Goal: Task Accomplishment & Management: Use online tool/utility

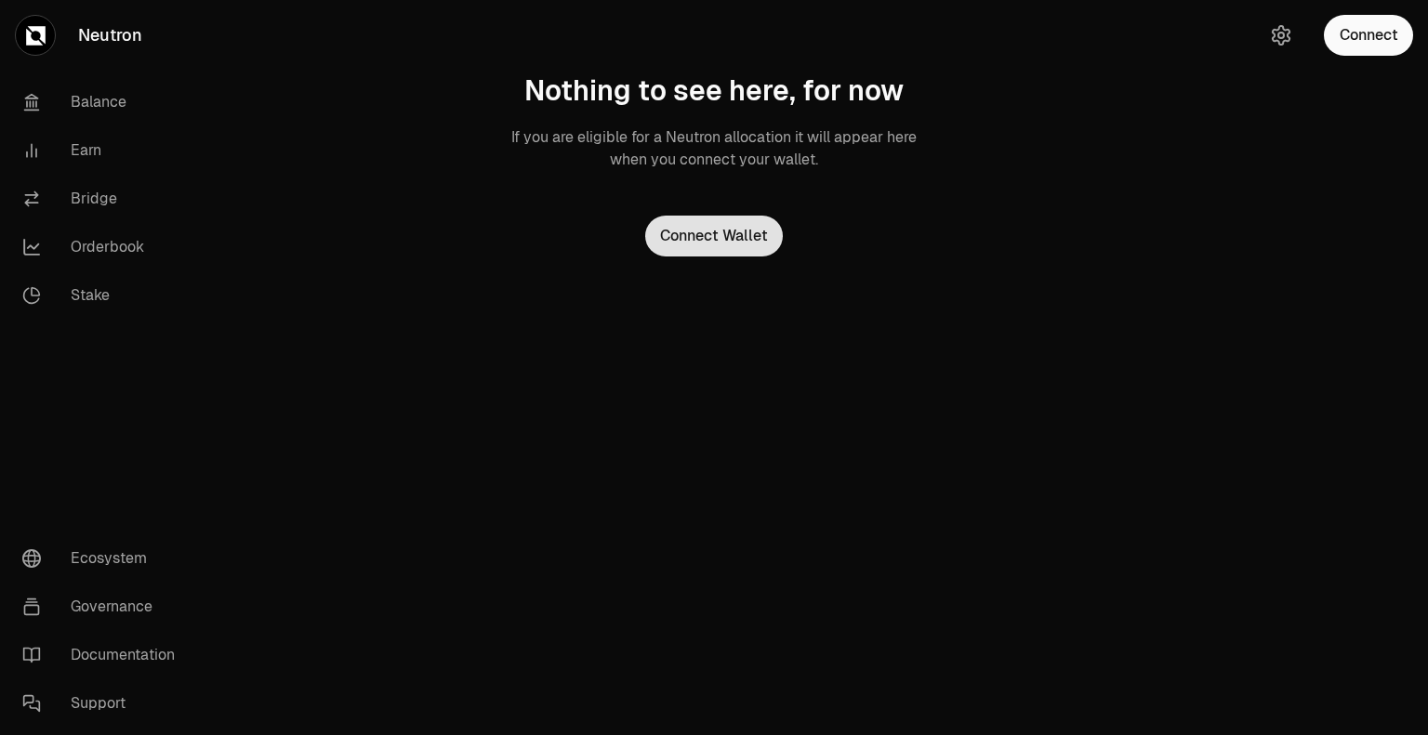
click at [728, 238] on button "Connect Wallet" at bounding box center [714, 236] width 138 height 41
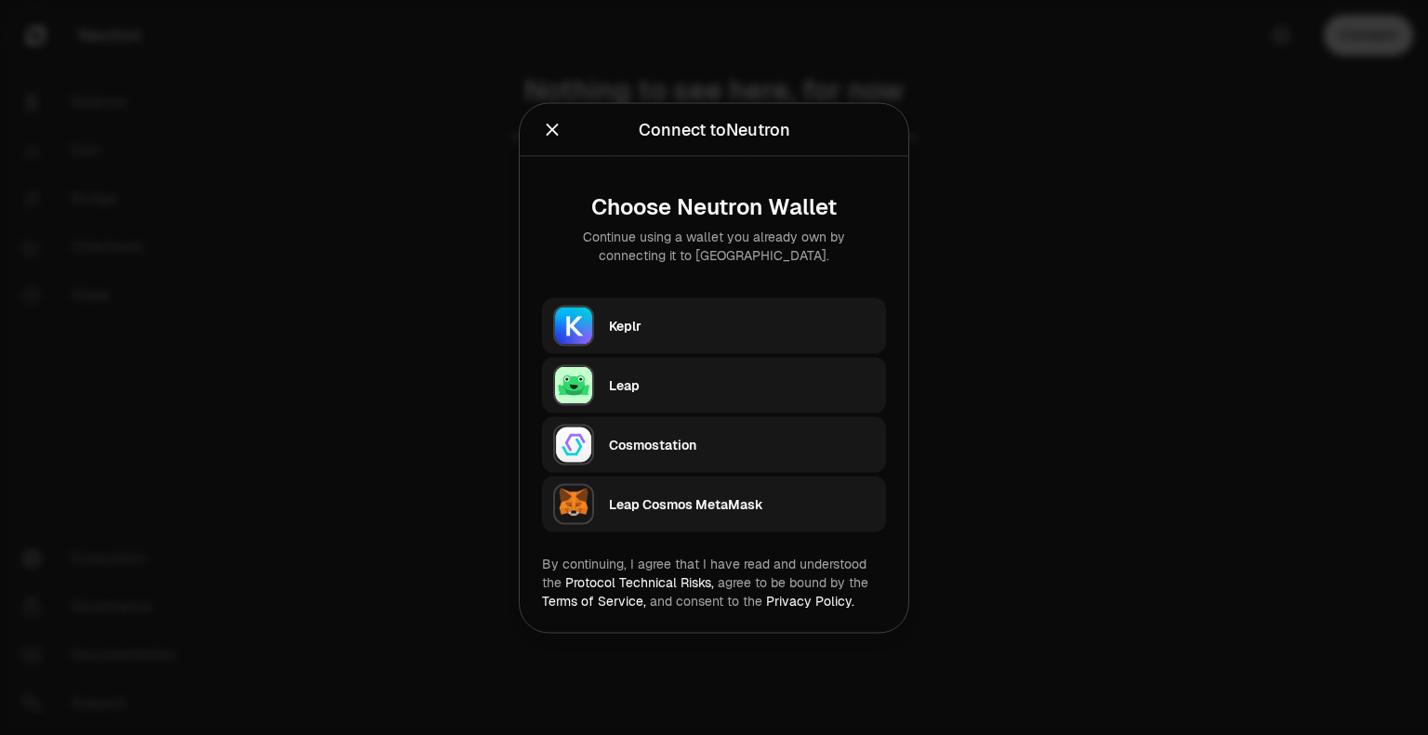
click at [729, 323] on div "Keplr" at bounding box center [742, 325] width 266 height 19
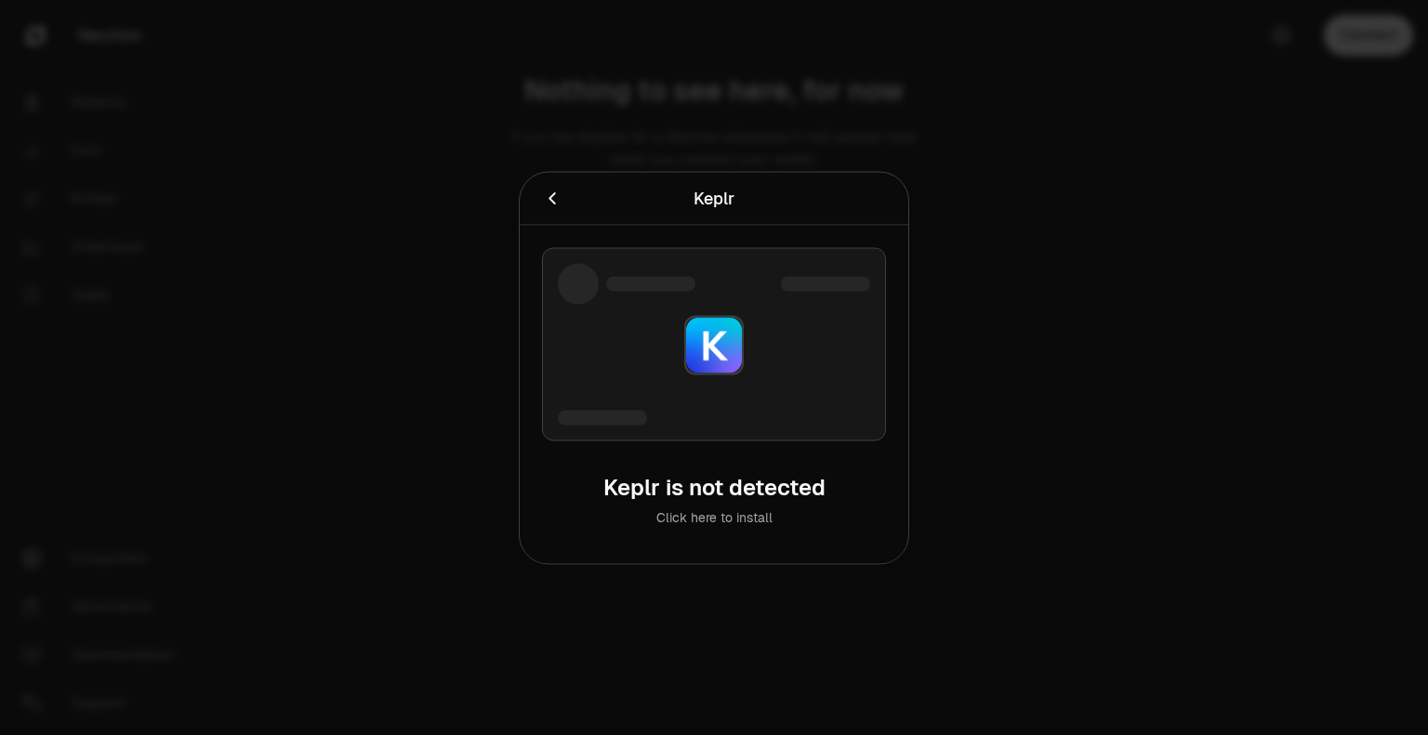
click at [548, 201] on icon "Cancel" at bounding box center [552, 198] width 20 height 20
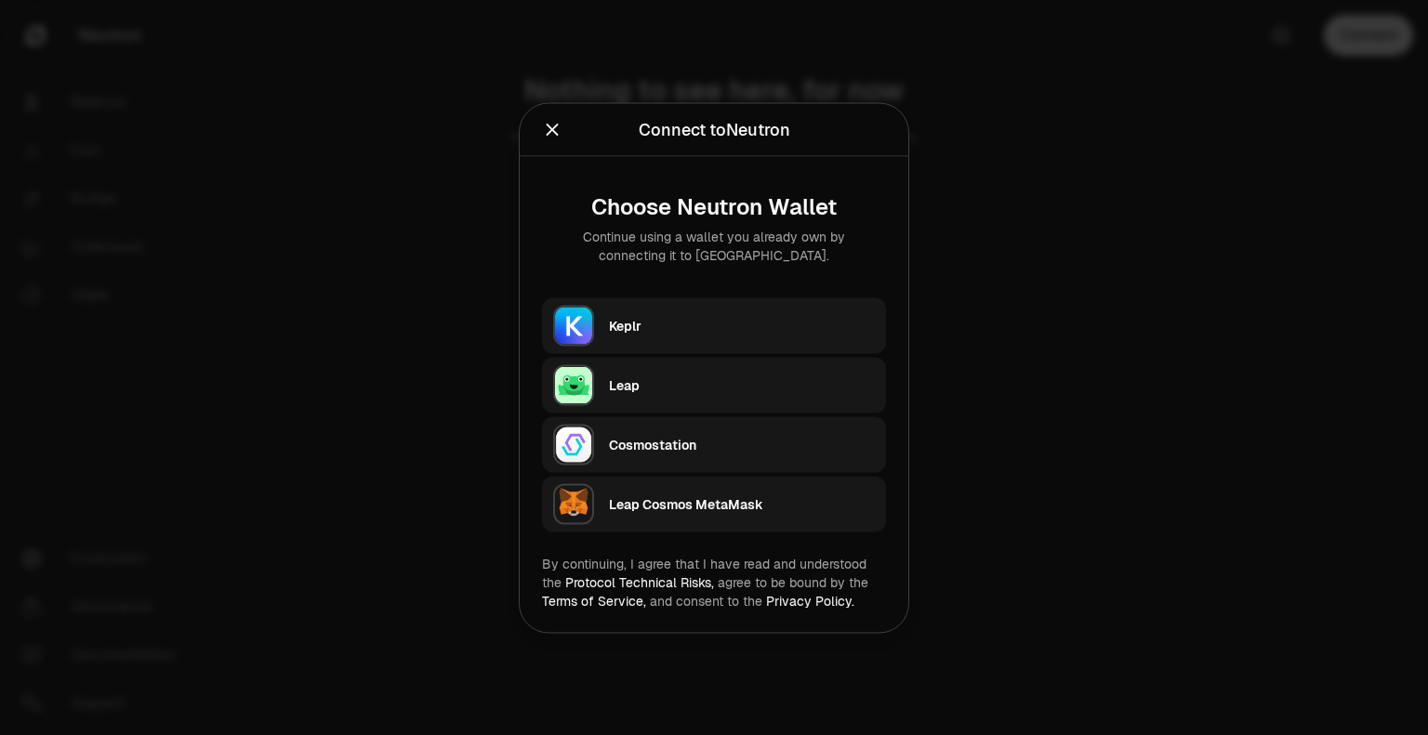
click at [746, 329] on div "Keplr" at bounding box center [742, 325] width 266 height 19
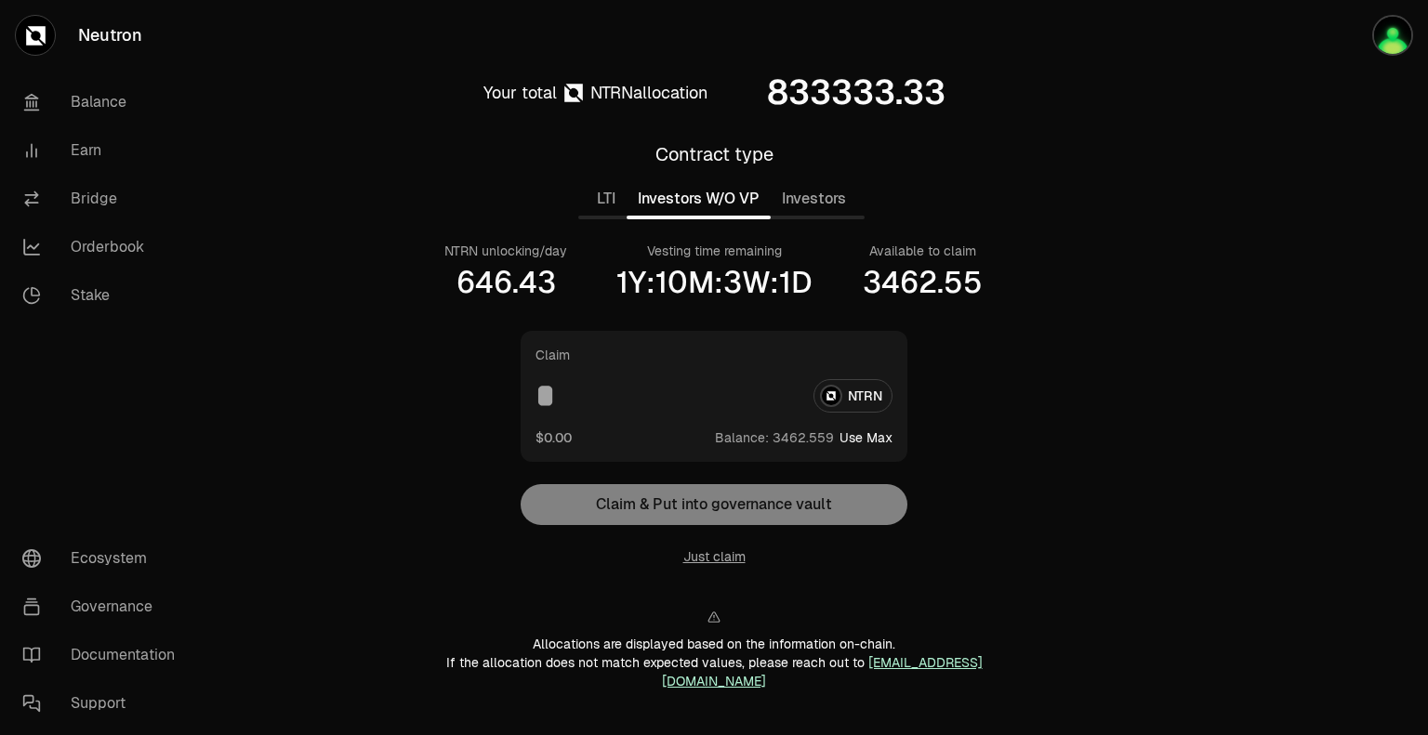
click at [700, 203] on button "Investors W/O VP" at bounding box center [699, 198] width 144 height 37
click at [869, 434] on button "Use Max" at bounding box center [865, 438] width 53 height 19
type input "**********"
